Goal: Obtain resource: Download file/media

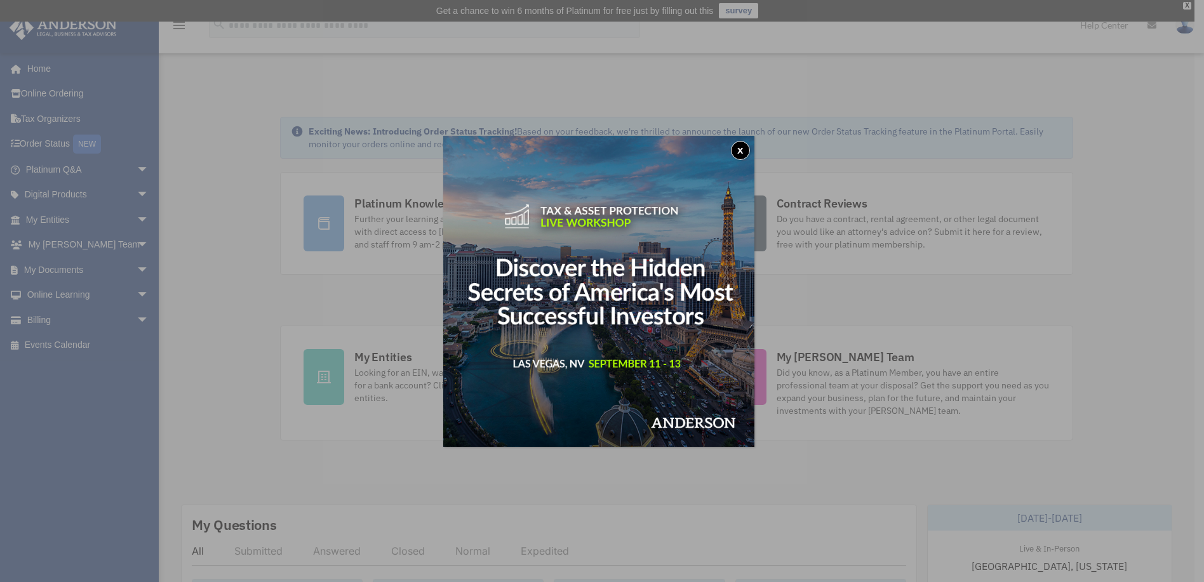
click at [742, 151] on button "x" at bounding box center [740, 150] width 19 height 19
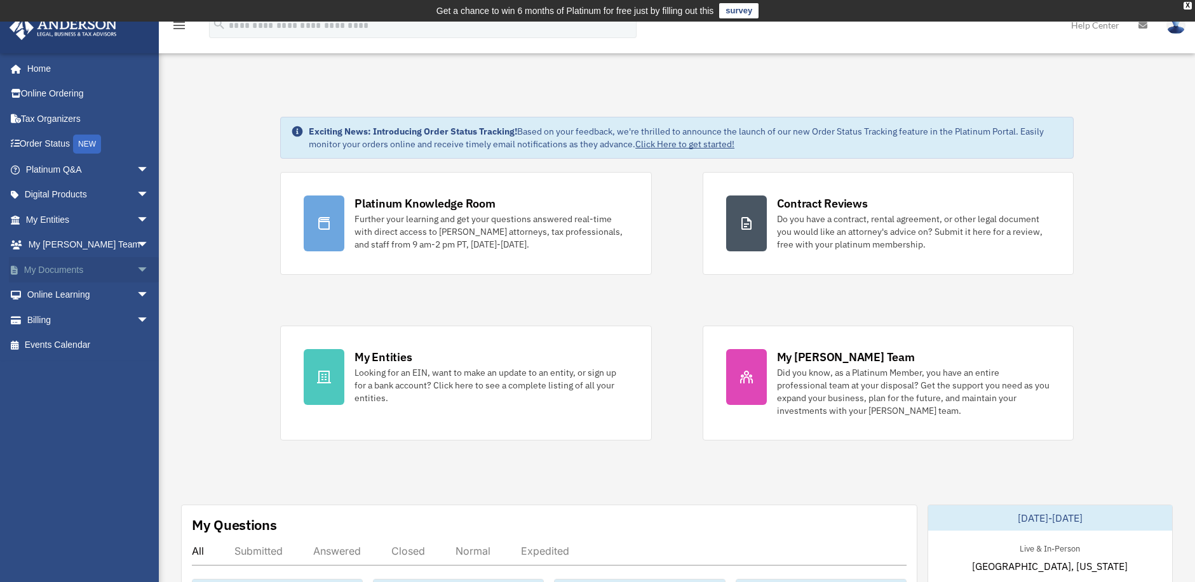
click at [68, 264] on link "My Documents arrow_drop_down" at bounding box center [88, 269] width 159 height 25
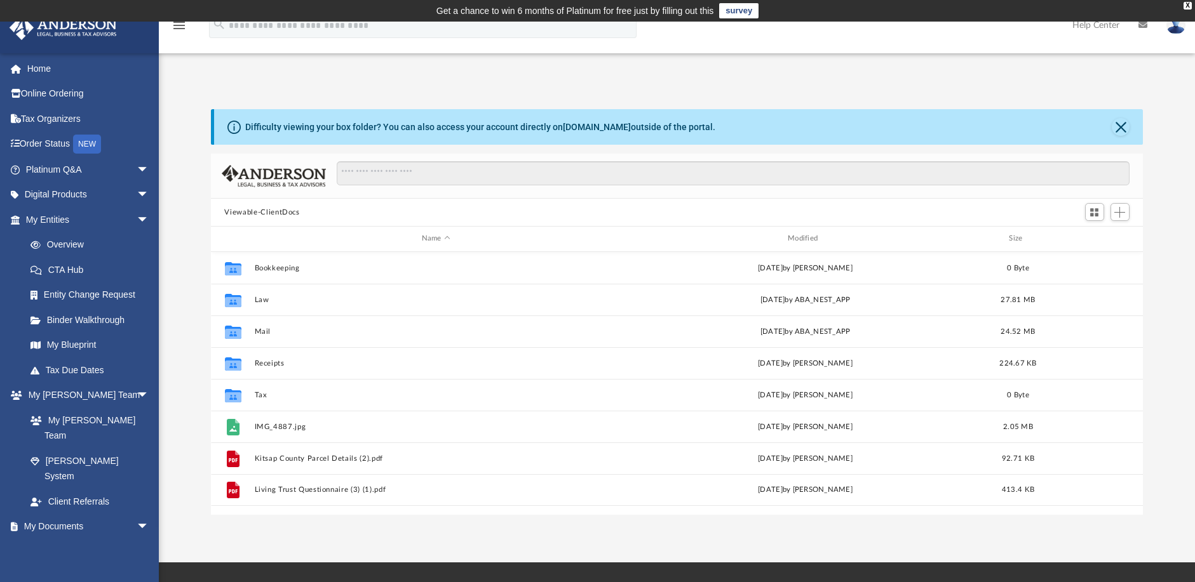
scroll to position [279, 923]
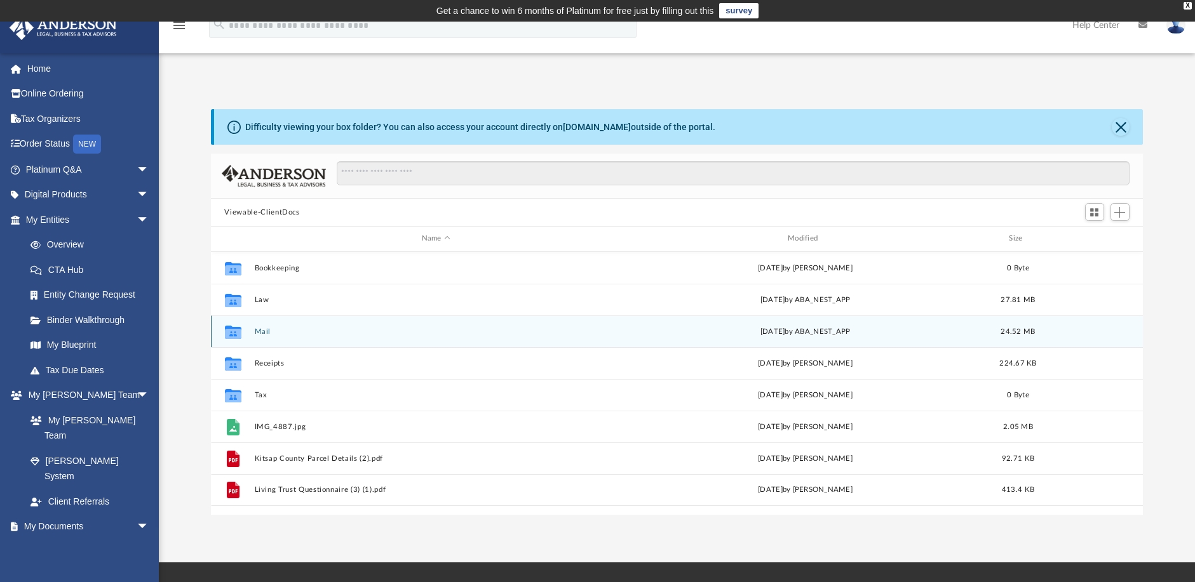
click at [260, 332] on button "Mail" at bounding box center [435, 332] width 363 height 8
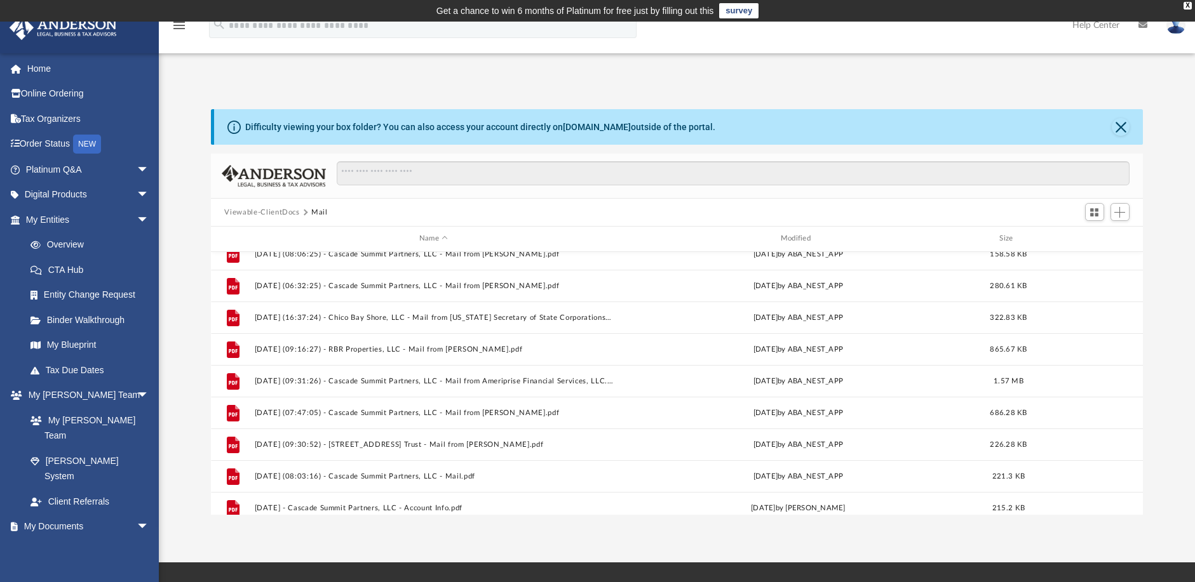
scroll to position [658, 0]
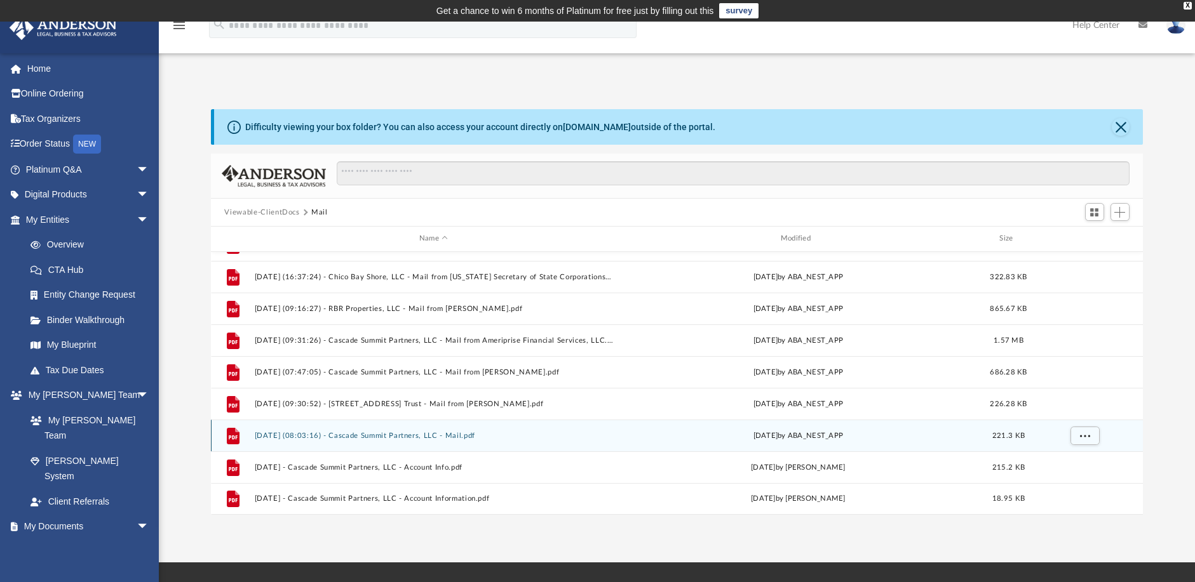
click at [316, 436] on button "[DATE] (08:03:16) - Cascade Summit Partners, LLC - Mail.pdf" at bounding box center [433, 436] width 359 height 8
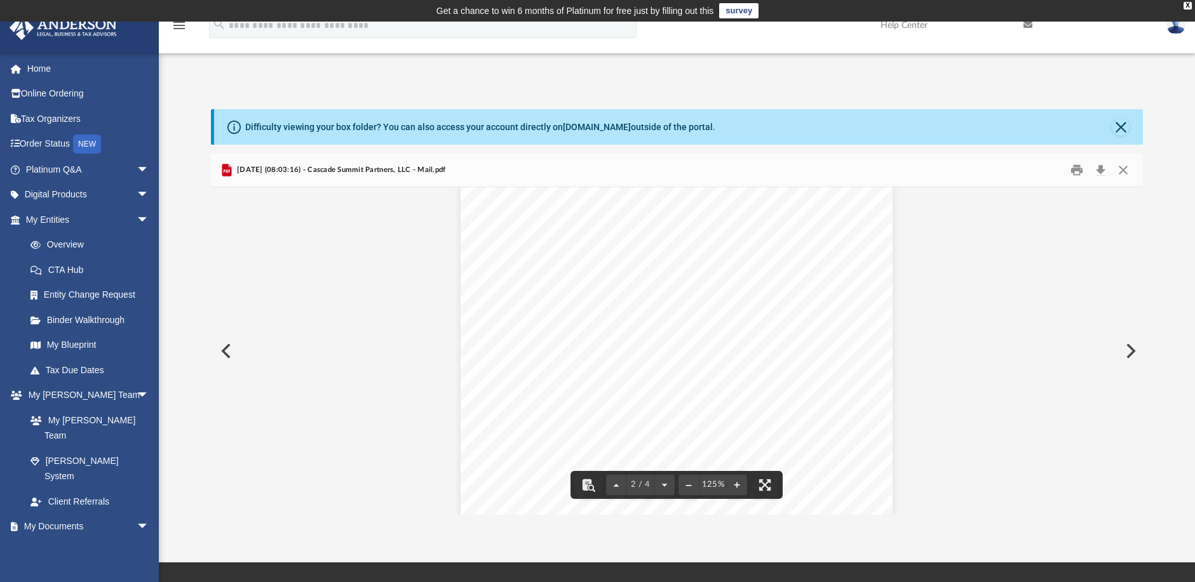
scroll to position [716, 0]
